Goal: Task Accomplishment & Management: Manage account settings

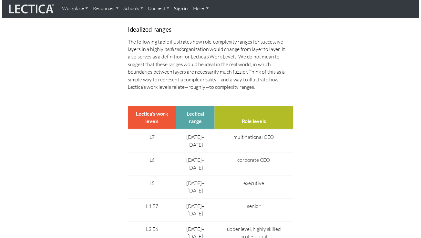
scroll to position [1273, 0]
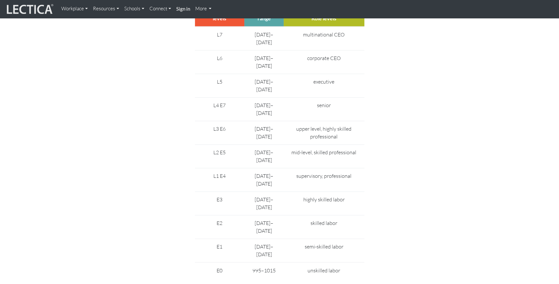
click at [171, 78] on div "Role complexity & the Human Capital Value Chain More about the HCVC Workforce p…" at bounding box center [279, 257] width 358 height 2202
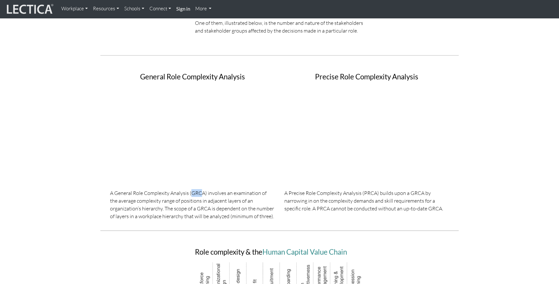
scroll to position [199, 0]
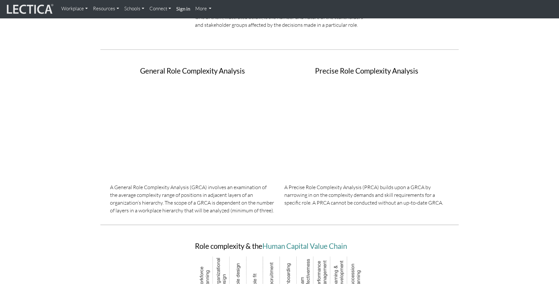
click at [225, 184] on p "A General Role Complexity Analysis (GRCA) involves an examination of the averag…" at bounding box center [192, 198] width 165 height 31
click at [206, 67] on h3 "General Role Complexity Analysis" at bounding box center [192, 71] width 165 height 8
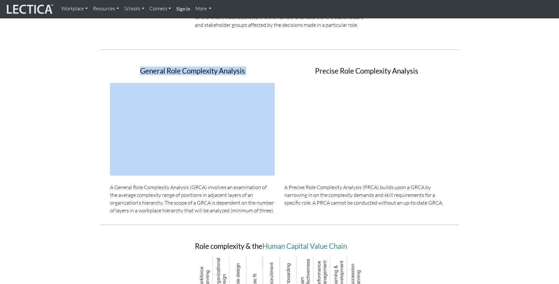
click at [206, 67] on h3 "General Role Complexity Analysis" at bounding box center [192, 71] width 165 height 8
click at [212, 67] on h3 "General Role Complexity Analysis" at bounding box center [192, 71] width 165 height 8
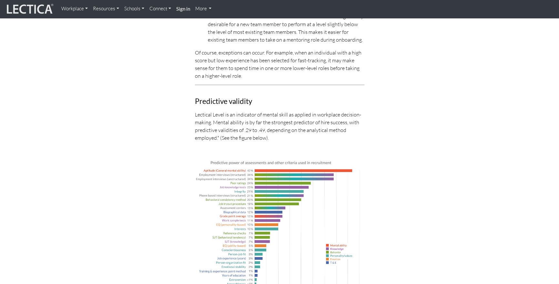
scroll to position [2070, 0]
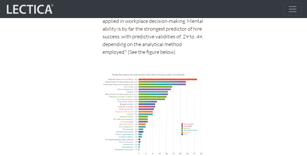
scroll to position [2924, 0]
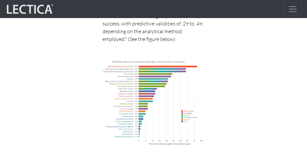
click at [145, 77] on img at bounding box center [154, 102] width 102 height 89
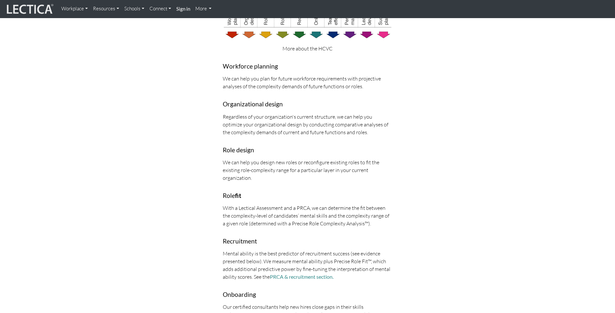
scroll to position [0, 0]
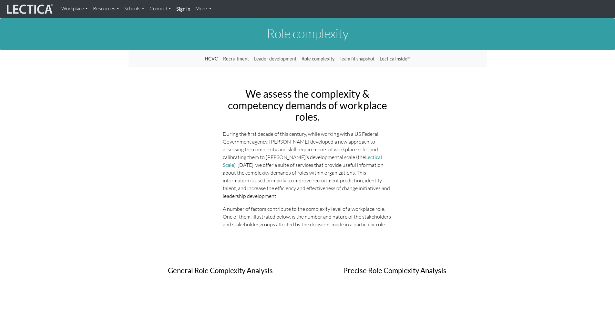
click at [202, 88] on div "We assess the complexity & competency demands of workplace roles. During the fi…" at bounding box center [308, 158] width 358 height 150
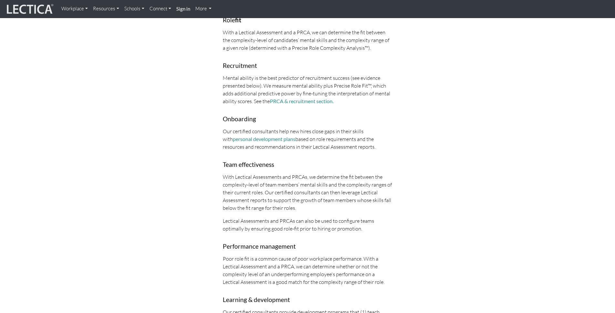
click at [297, 173] on p "With Lectical Assessments and PRCAs, we determine the fit between the complexit…" at bounding box center [308, 192] width 170 height 39
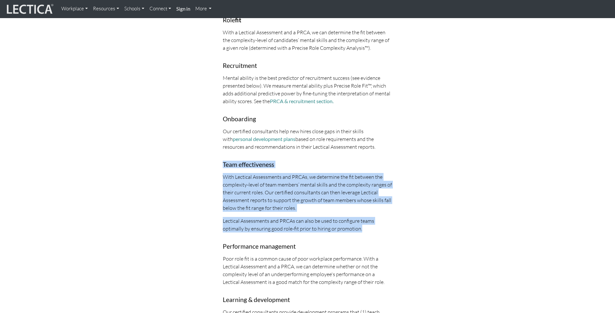
drag, startPoint x: 221, startPoint y: 154, endPoint x: 368, endPoint y: 223, distance: 162.5
copy div "Team effectiveness With Lectical Assessments and PRCAs, we determine the fit be…"
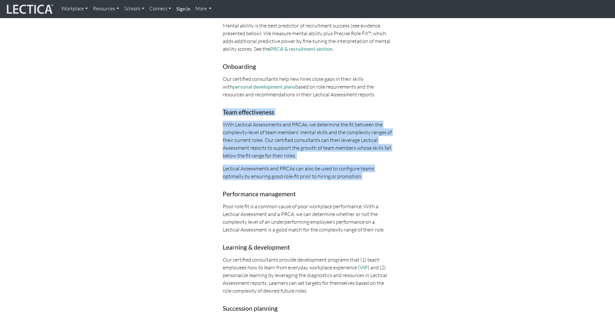
scroll to position [680, 0]
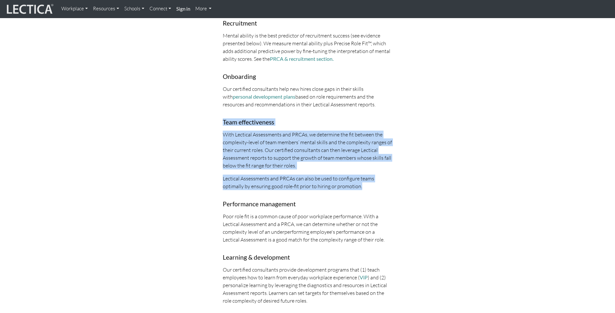
click at [376, 181] on p "Lectical Assessments and PRCAs can also be used to configure teams optimally by…" at bounding box center [308, 182] width 170 height 16
drag, startPoint x: 375, startPoint y: 179, endPoint x: 222, endPoint y: 113, distance: 166.8
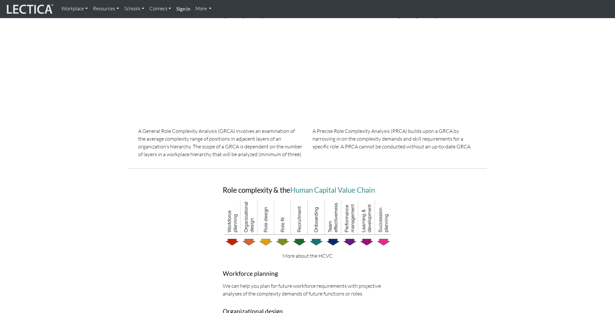
scroll to position [0, 0]
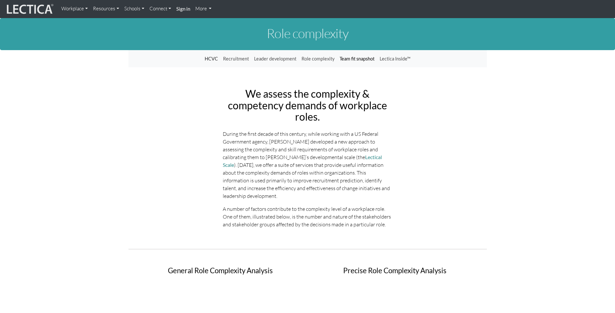
click at [354, 58] on link "Team fit snapshot" at bounding box center [357, 59] width 40 height 12
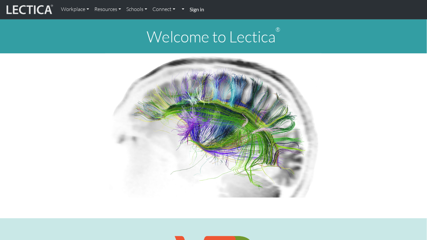
click at [202, 8] on strong "Sign in" at bounding box center [197, 9] width 15 height 6
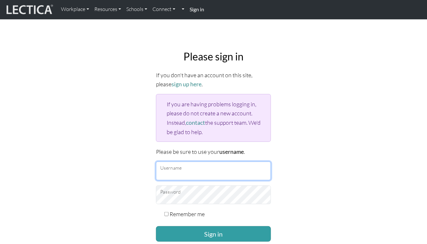
click at [192, 166] on input "Username" at bounding box center [213, 170] width 115 height 19
type input "dorothytoto"
click at [193, 175] on input "dorothytoto" at bounding box center [213, 170] width 115 height 19
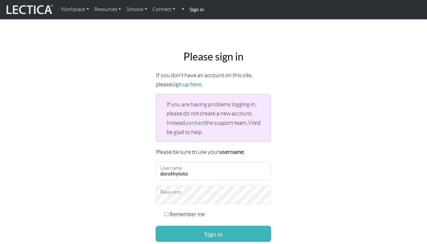
click at [206, 229] on button "Sign in" at bounding box center [213, 234] width 115 height 16
